Goal: Transaction & Acquisition: Download file/media

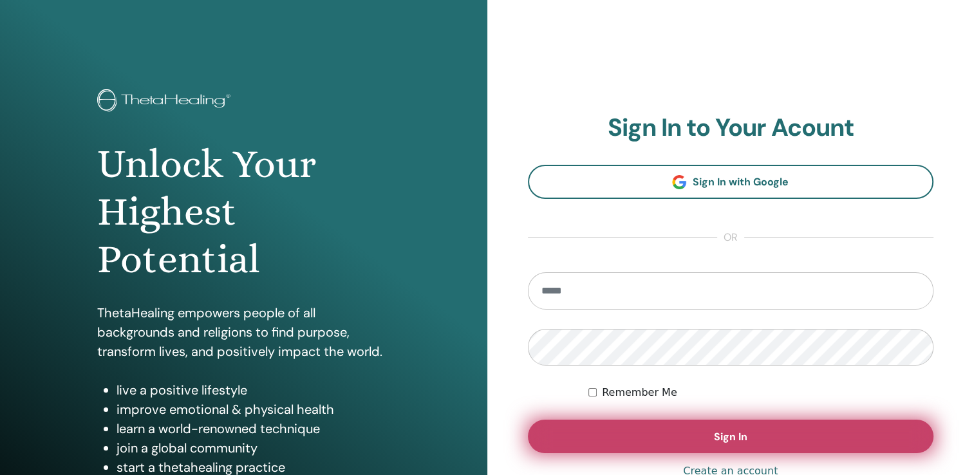
type input "**********"
click at [654, 426] on button "Sign In" at bounding box center [731, 436] width 406 height 33
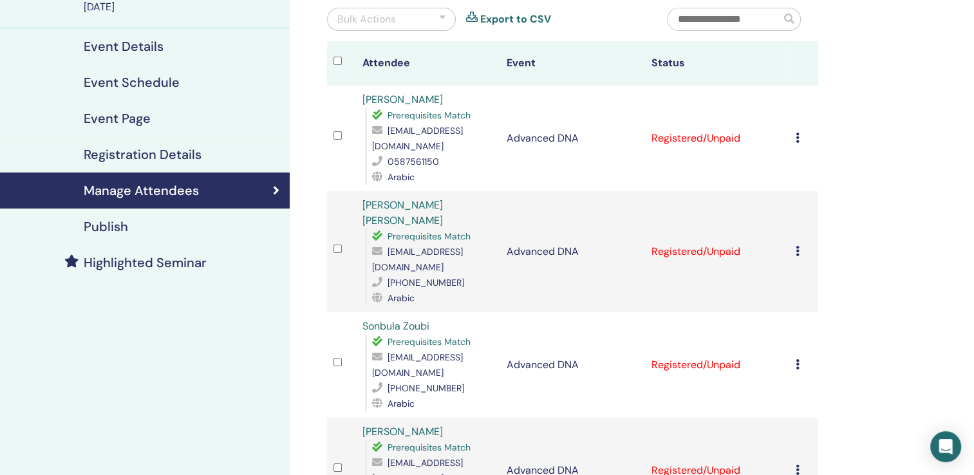
scroll to position [112, 0]
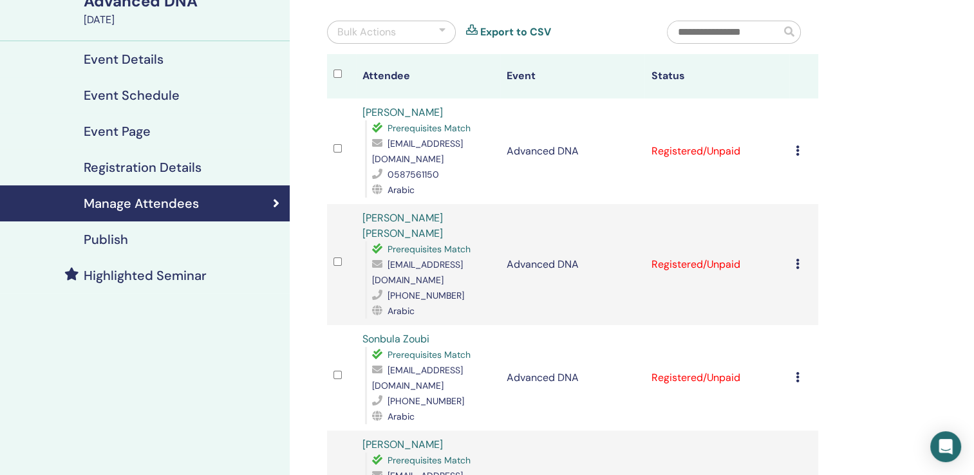
click at [797, 153] on icon at bounding box center [797, 150] width 4 height 10
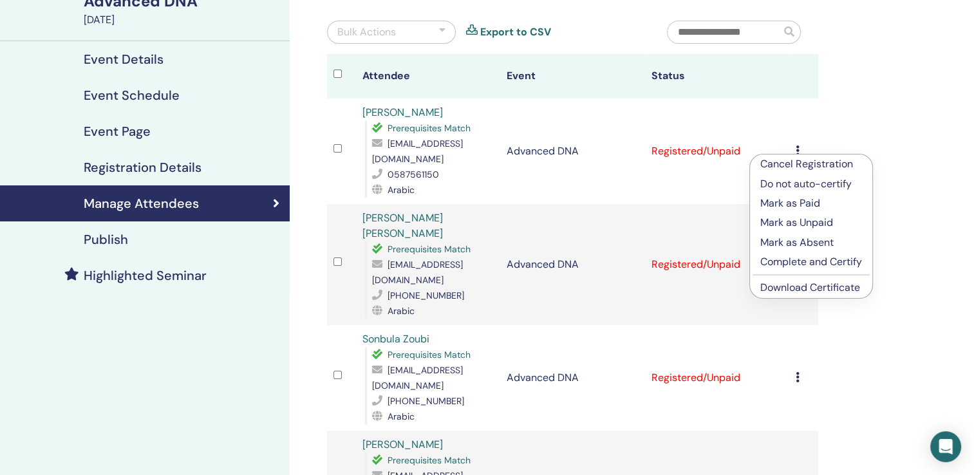
click at [794, 292] on link "Download Certificate" at bounding box center [810, 288] width 100 height 14
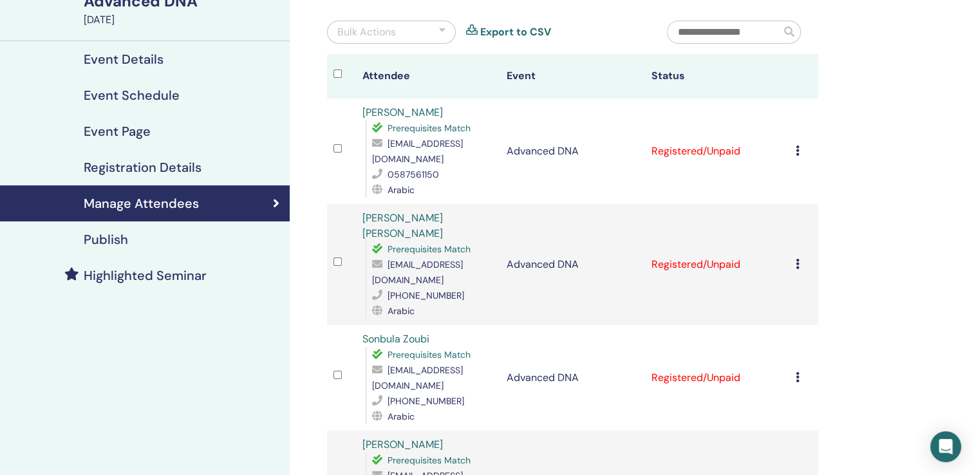
click at [925, 212] on div "Manage Attendees Bulk Actions Export to CSV Attendee Event Status Haya Turshan …" at bounding box center [614, 348] width 649 height 838
click at [796, 259] on icon at bounding box center [797, 264] width 4 height 10
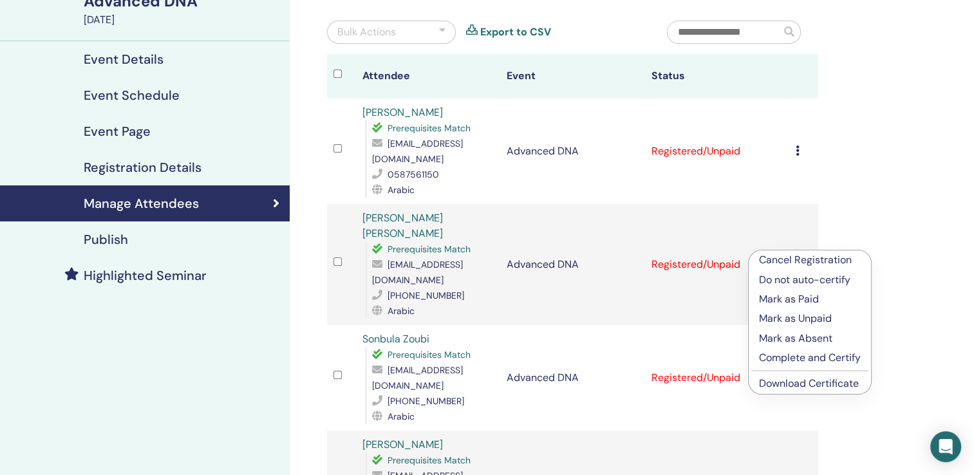
click at [801, 387] on link "Download Certificate" at bounding box center [809, 383] width 100 height 14
